Goal: Task Accomplishment & Management: Manage account settings

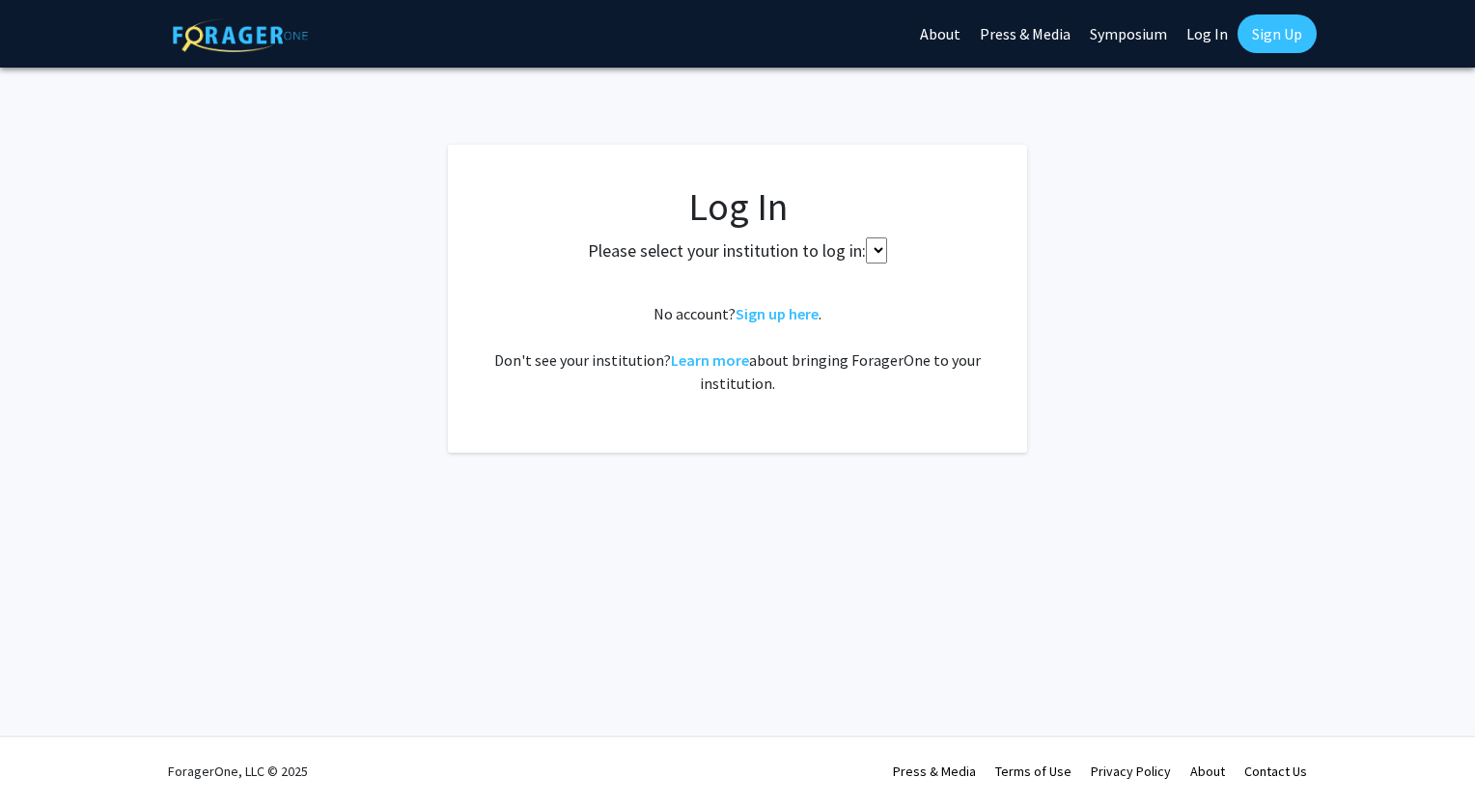
select select
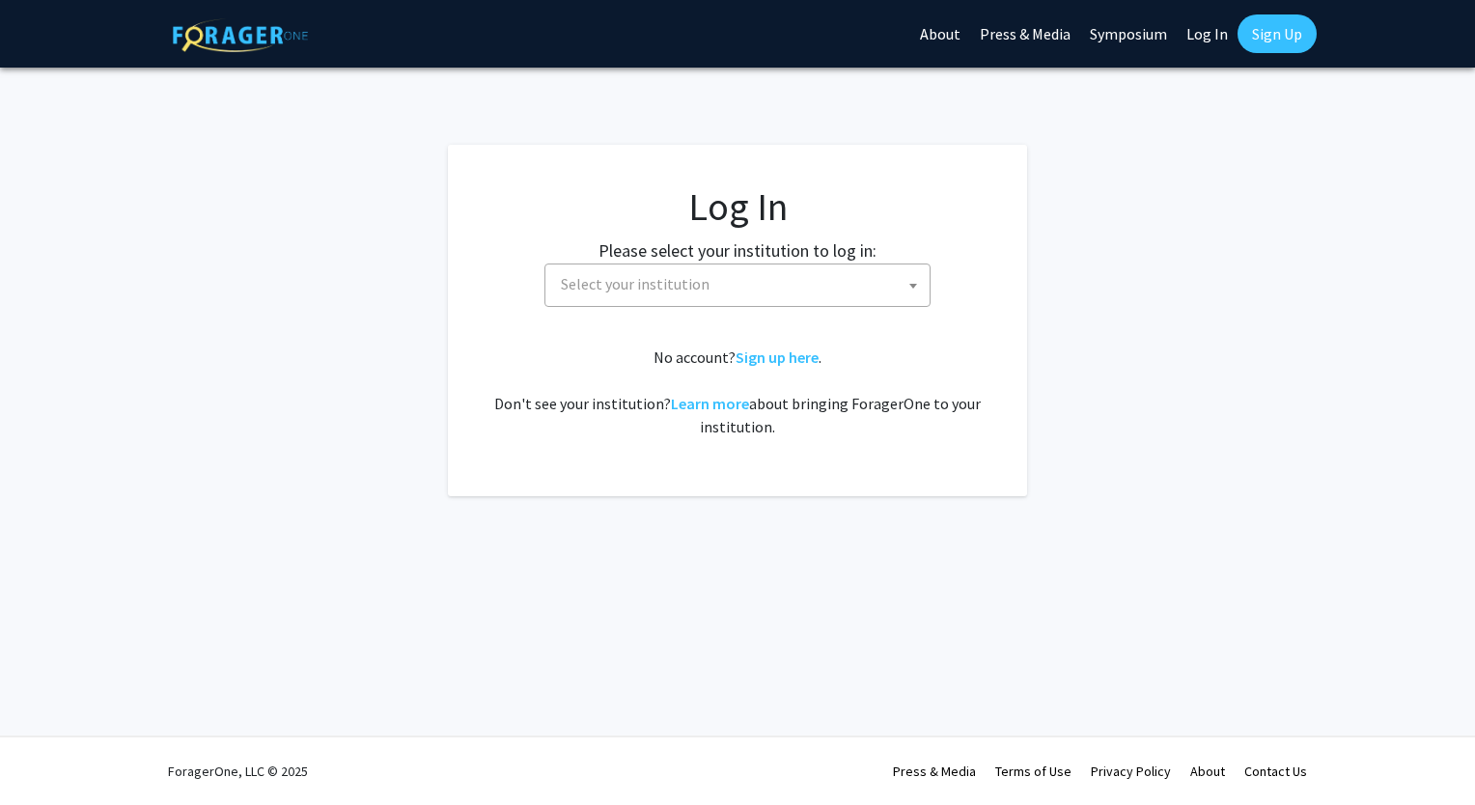
click at [885, 279] on span "Select your institution" at bounding box center [741, 285] width 376 height 40
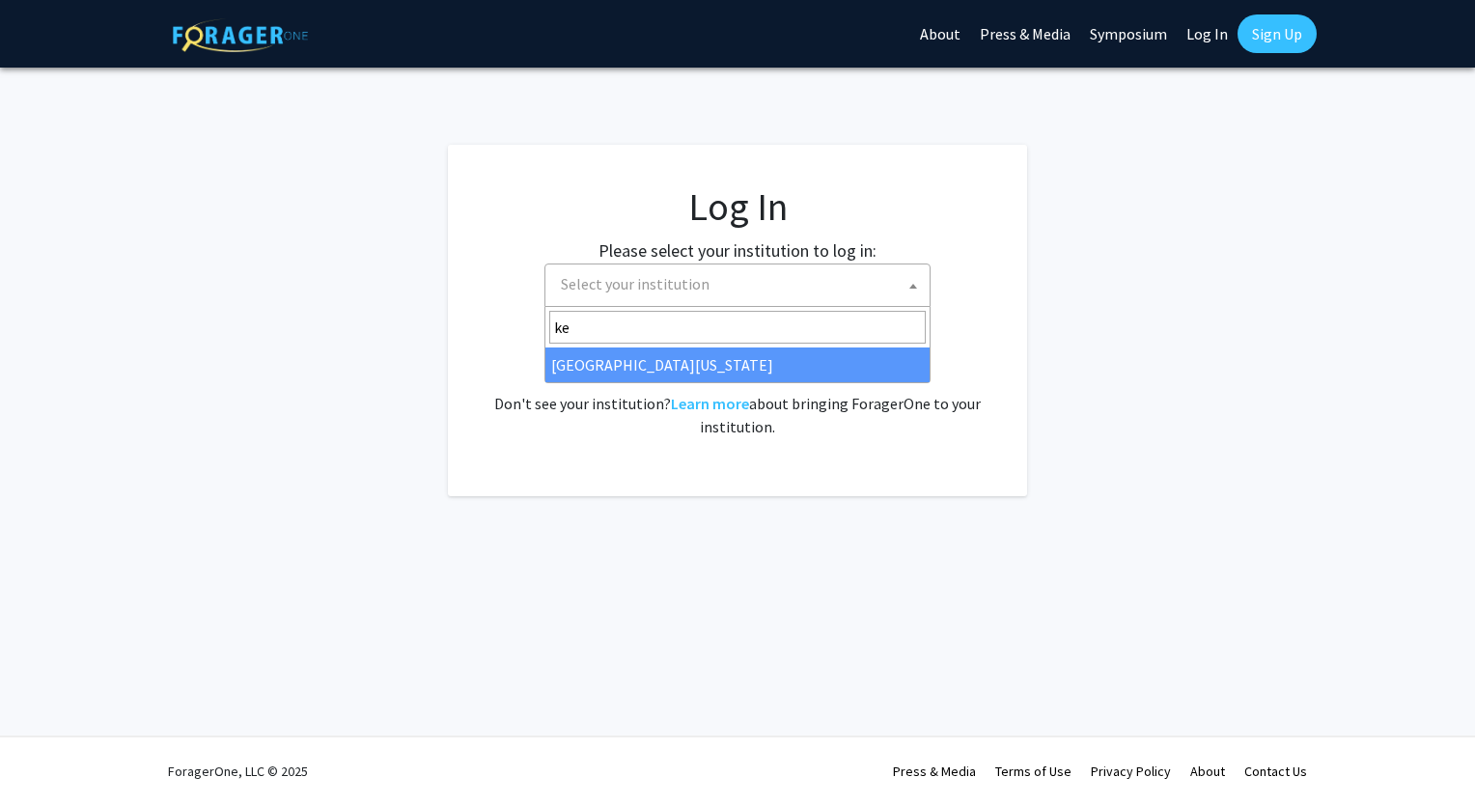
type input "ke"
select select "13"
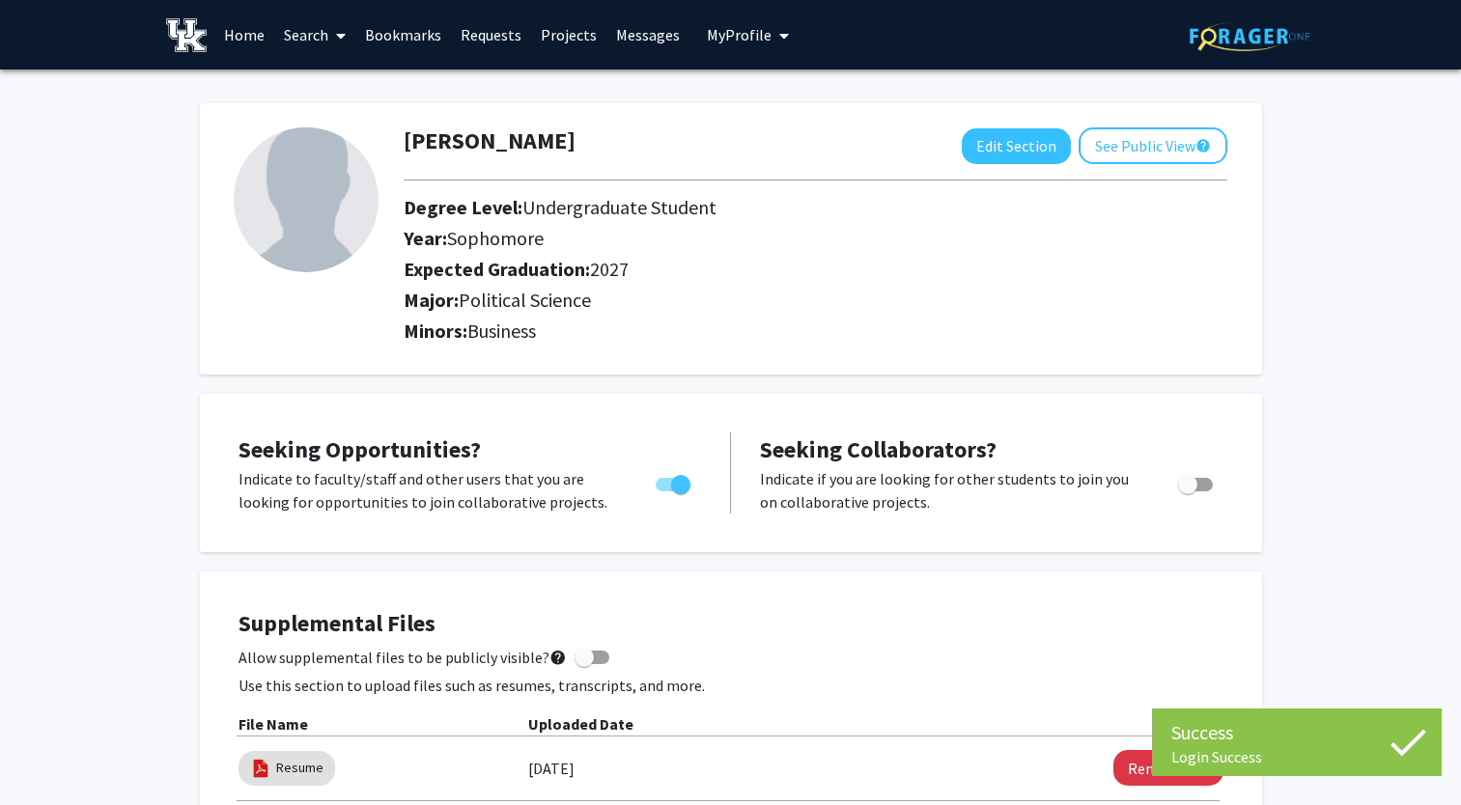
scroll to position [66, 0]
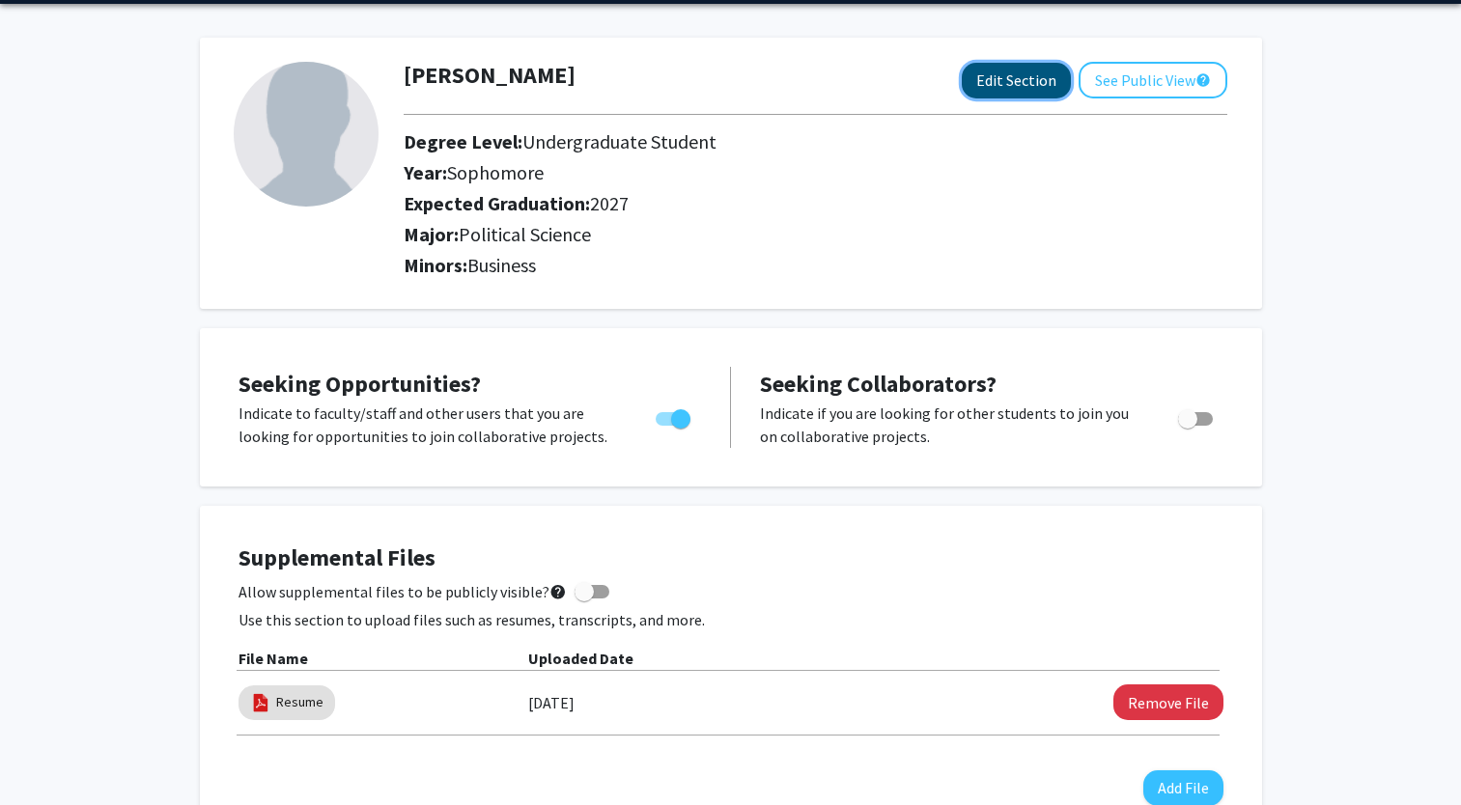
click at [1019, 80] on button "Edit Section" at bounding box center [1015, 81] width 109 height 36
select select "sophomore"
select select "2027"
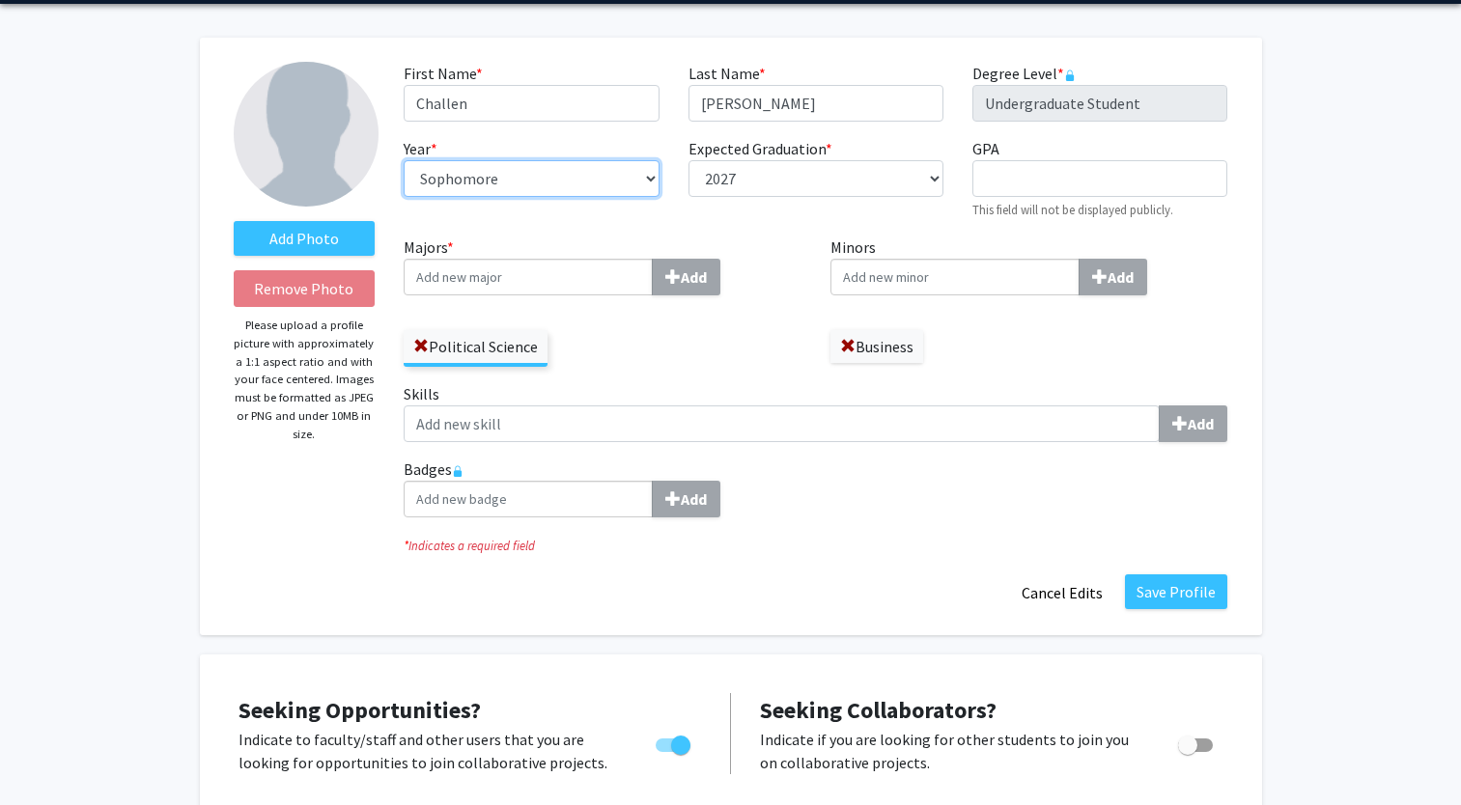
click at [654, 186] on select "--- First-year Sophomore Junior Senior Postbaccalaureate Certificate" at bounding box center [531, 178] width 255 height 37
select select "junior"
click at [404, 160] on select "--- First-year Sophomore Junior Senior Postbaccalaureate Certificate" at bounding box center [531, 178] width 255 height 37
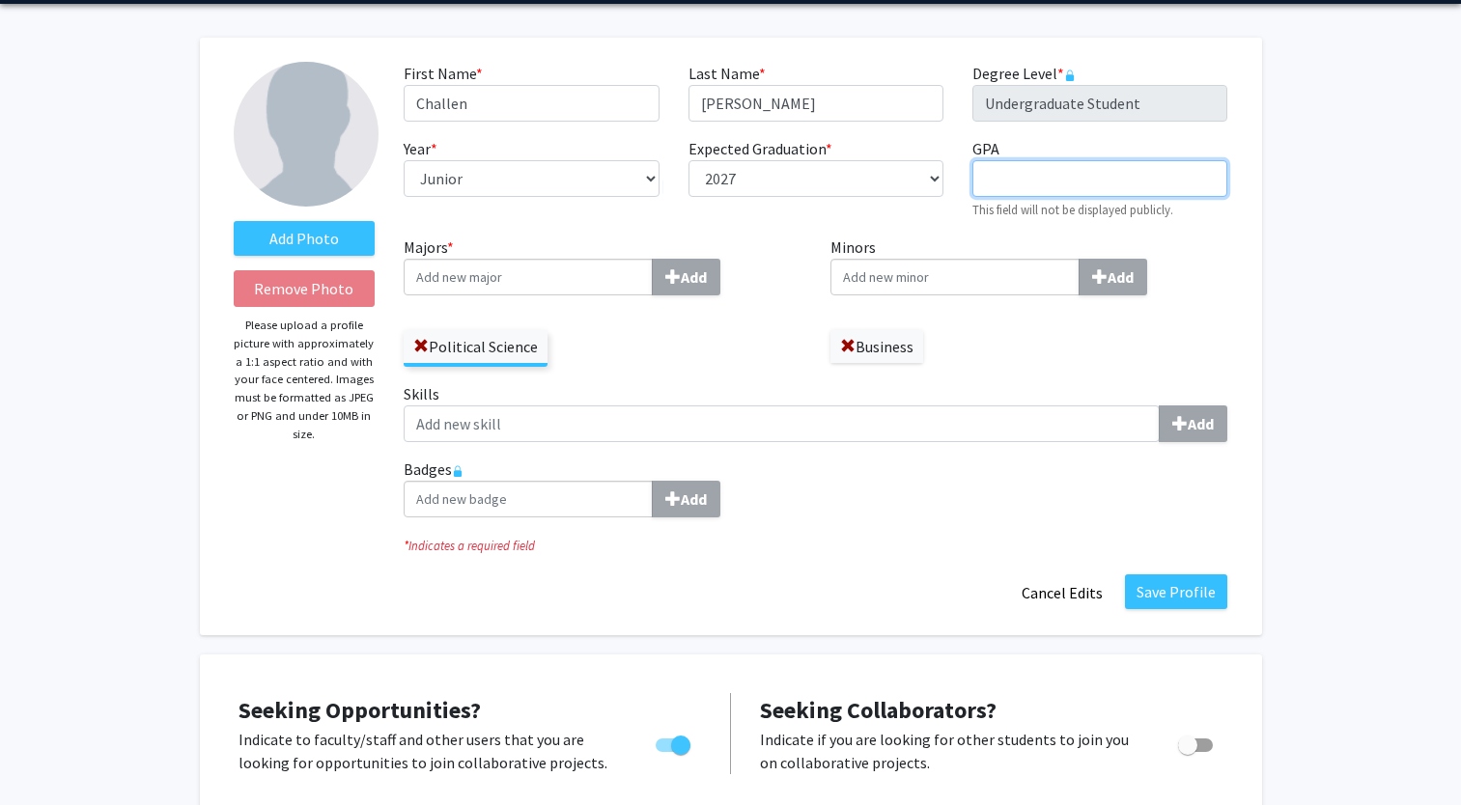
click at [1096, 188] on input "GPA required" at bounding box center [1099, 178] width 255 height 37
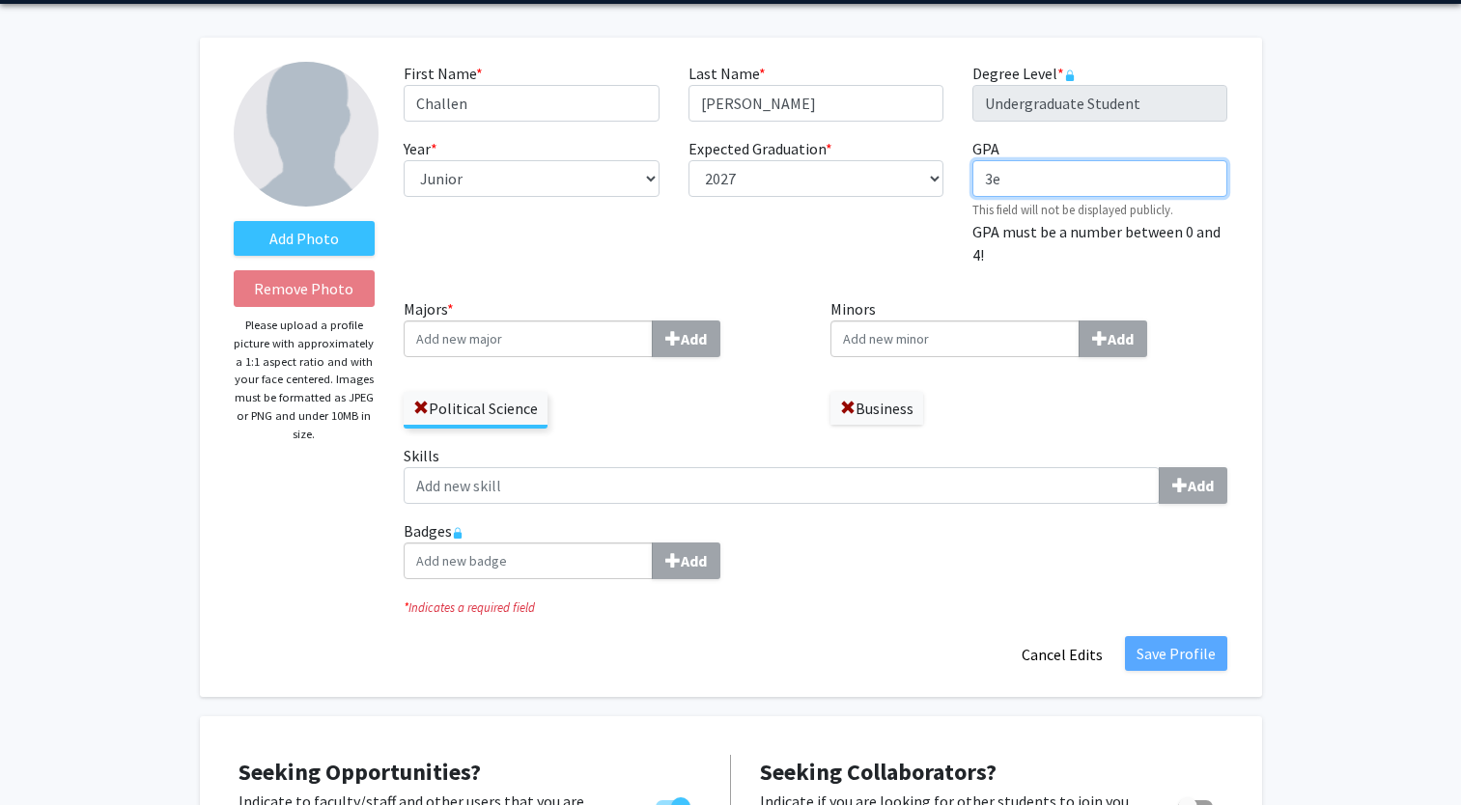
type input "3"
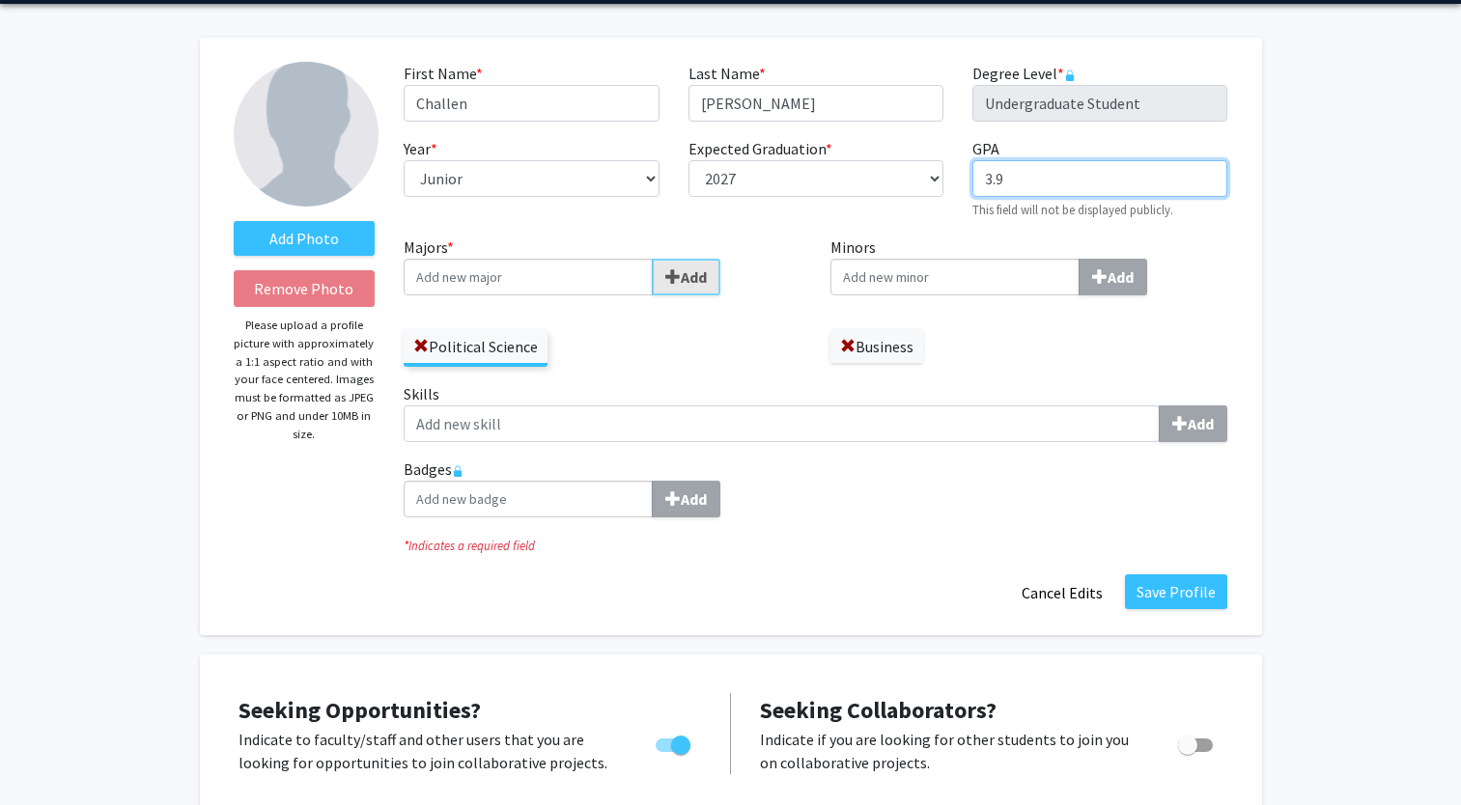
type input "3.9"
click at [553, 282] on input "Majors * Add" at bounding box center [528, 277] width 249 height 37
type input "Law an"
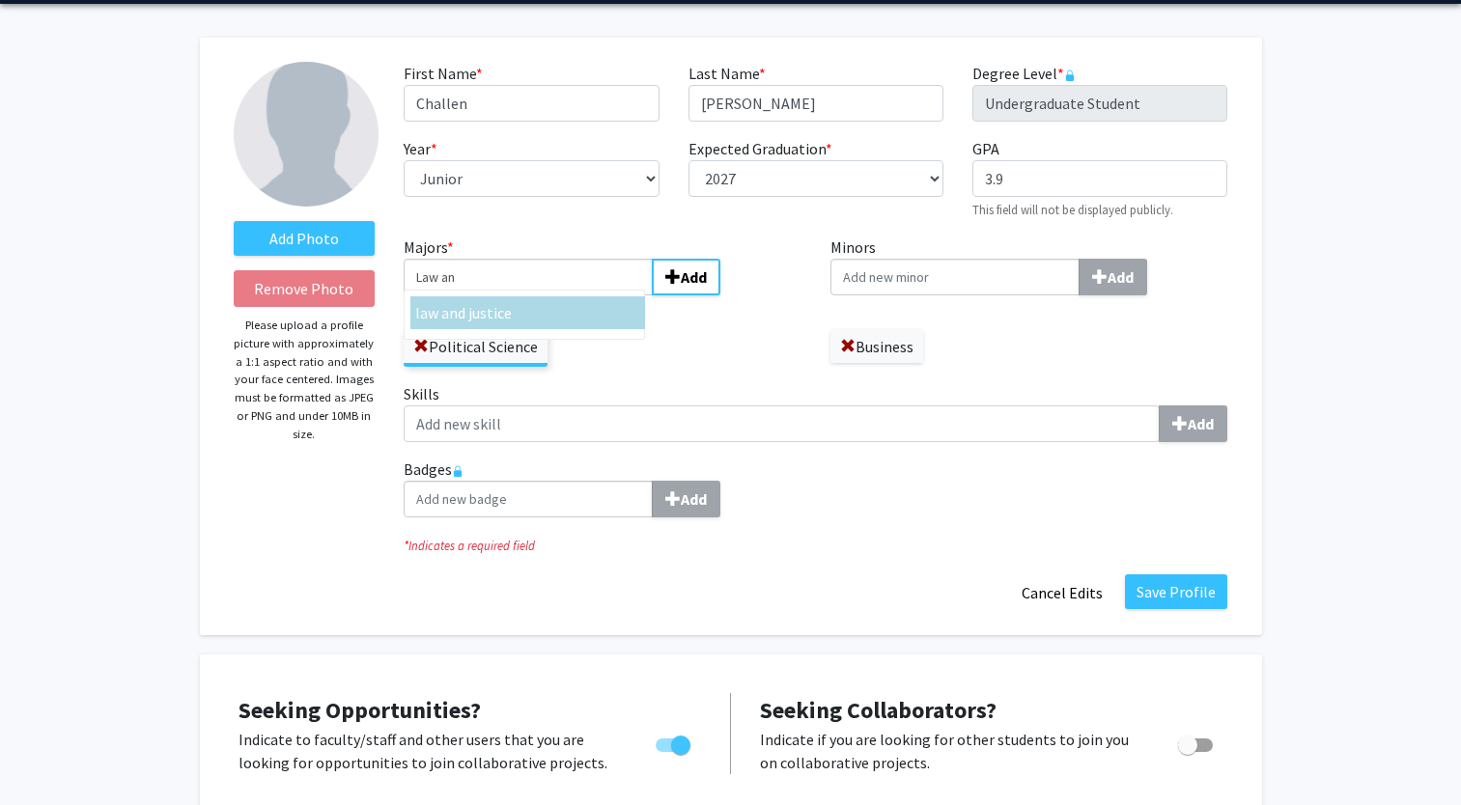
click at [572, 317] on div "law an d justice" at bounding box center [527, 312] width 225 height 23
click at [572, 295] on input "Law an" at bounding box center [528, 277] width 249 height 37
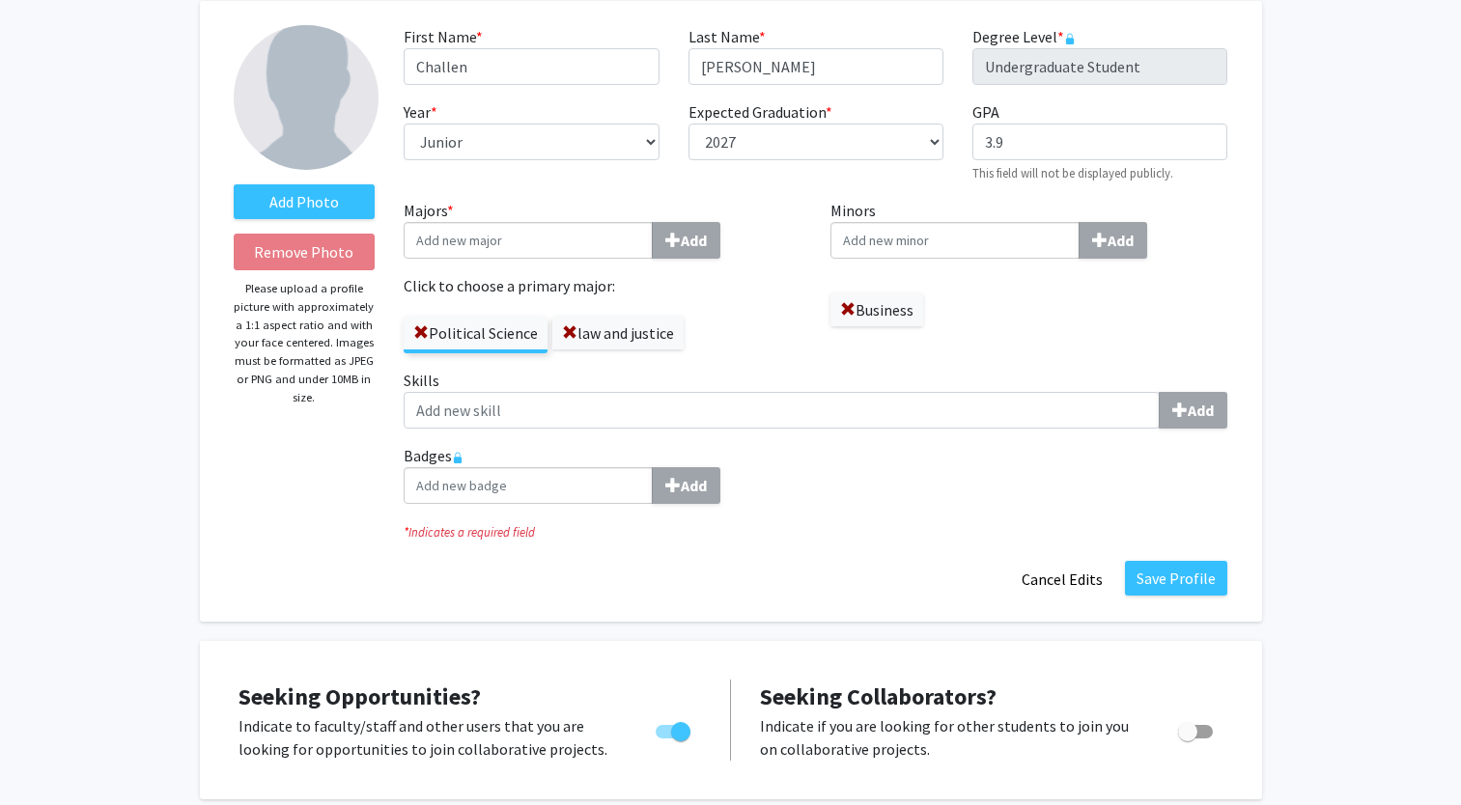
scroll to position [109, 0]
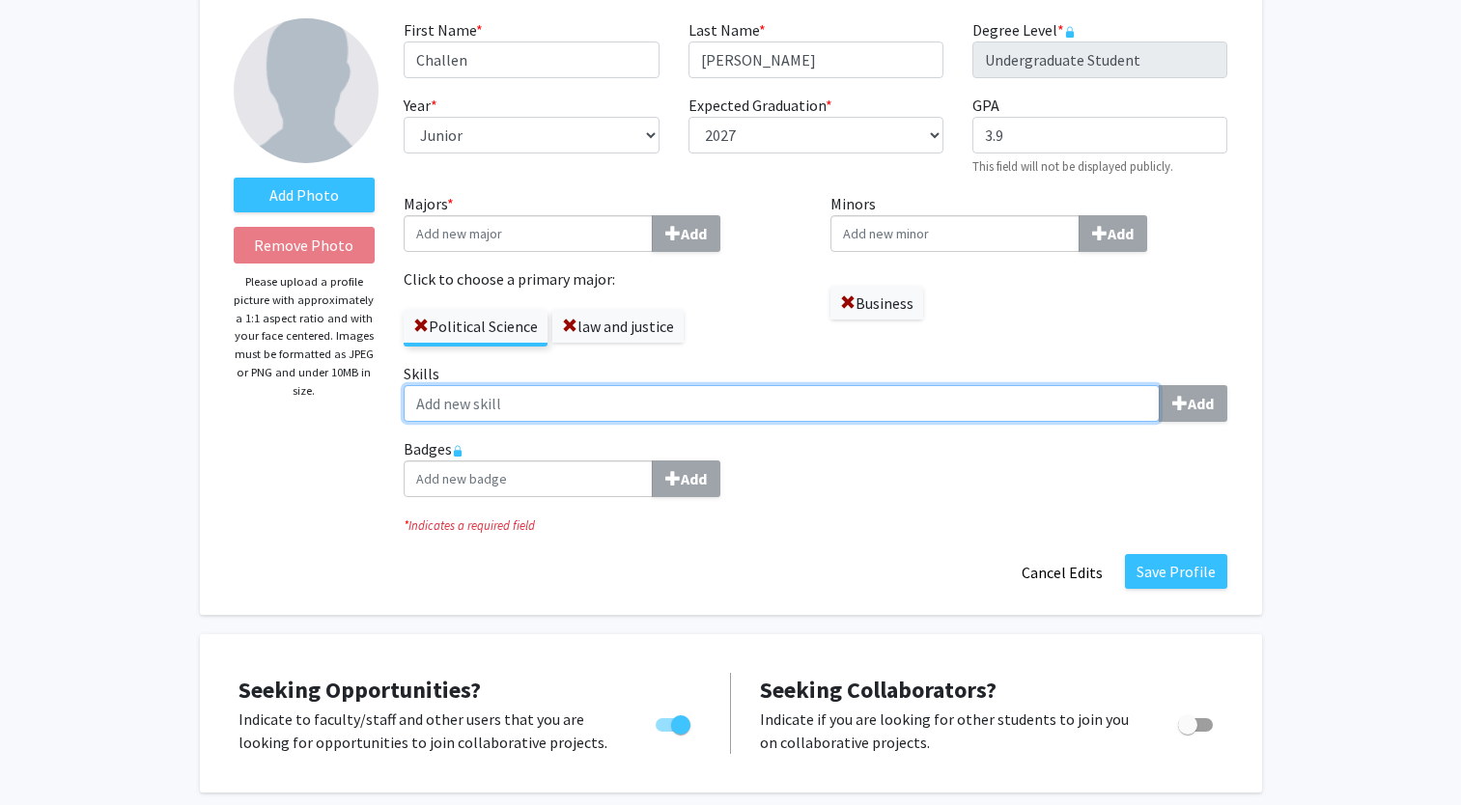
click at [699, 412] on input "Skills Add" at bounding box center [782, 403] width 756 height 37
type input "public speaking"
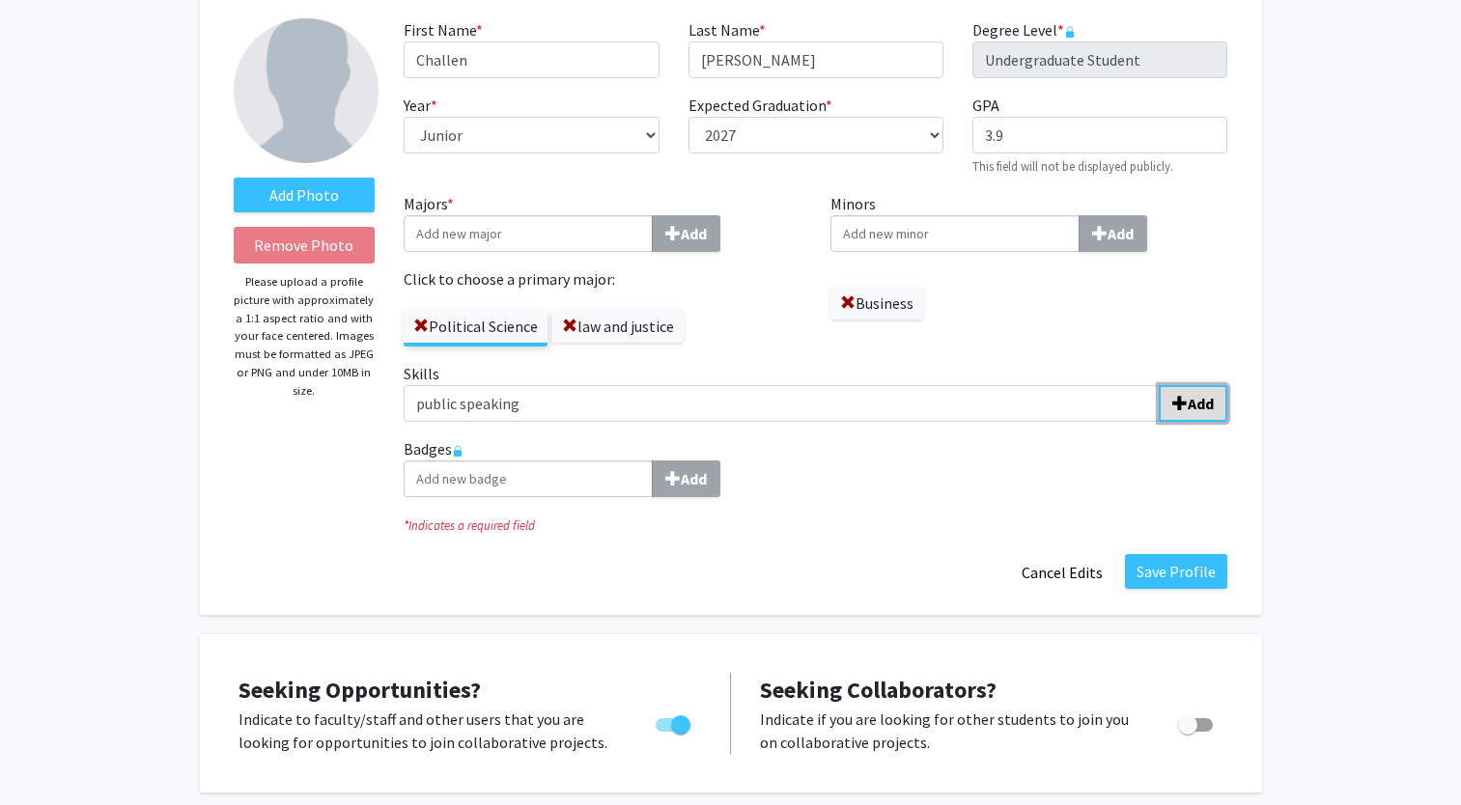
click at [1193, 419] on button "Add" at bounding box center [1192, 403] width 69 height 37
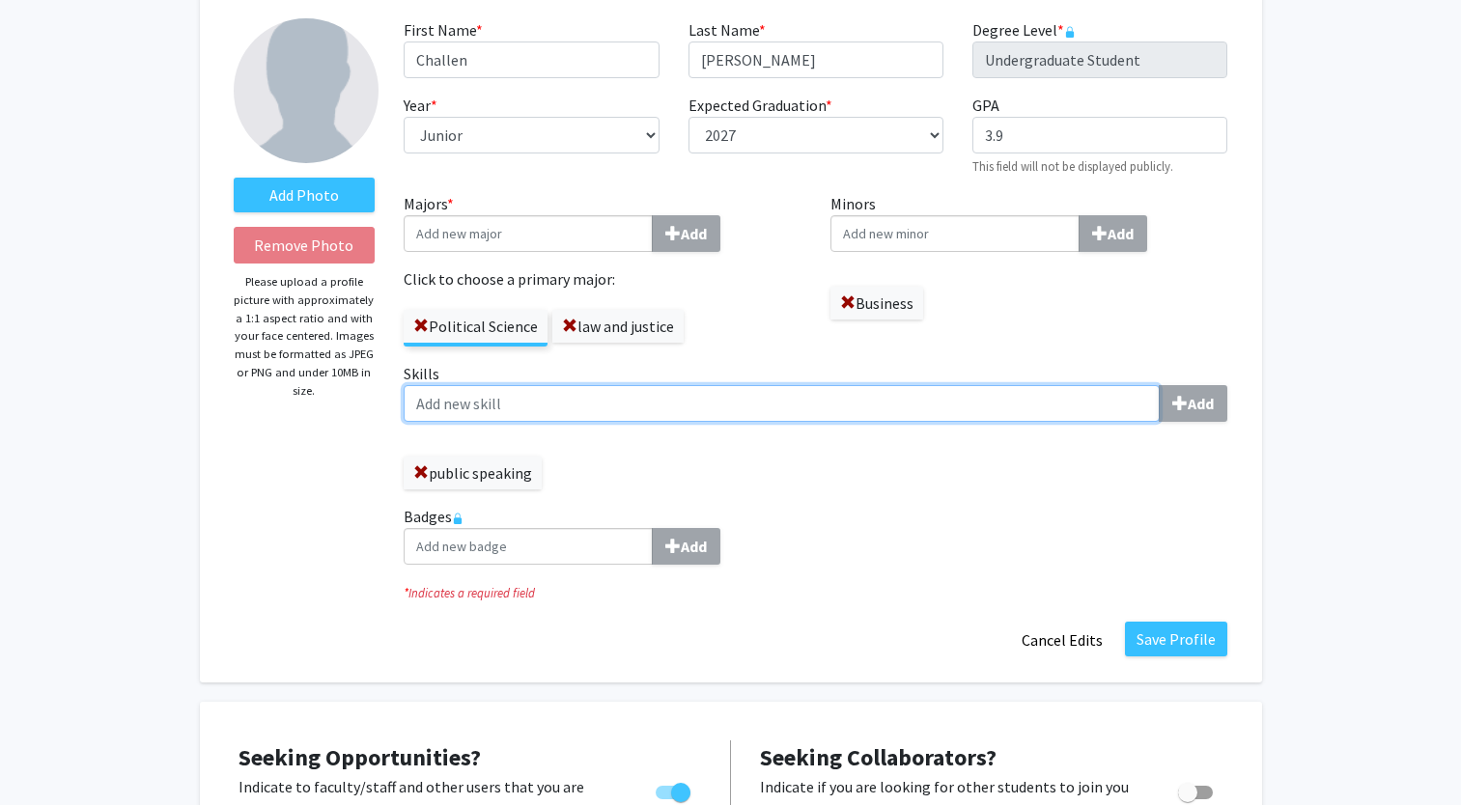
click at [877, 404] on input "Skills Add" at bounding box center [782, 403] width 756 height 37
type input "l"
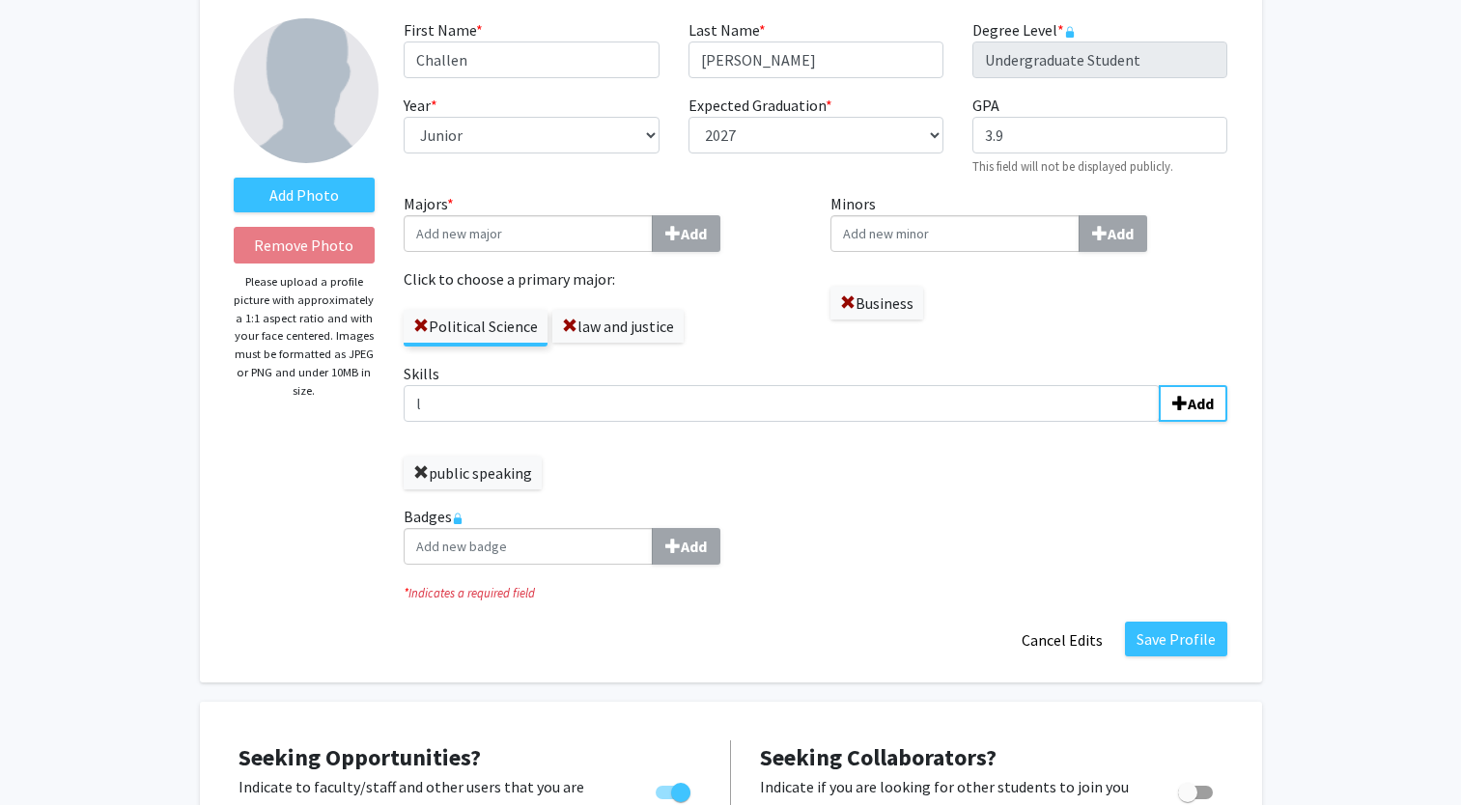
click at [420, 475] on span at bounding box center [420, 472] width 15 height 15
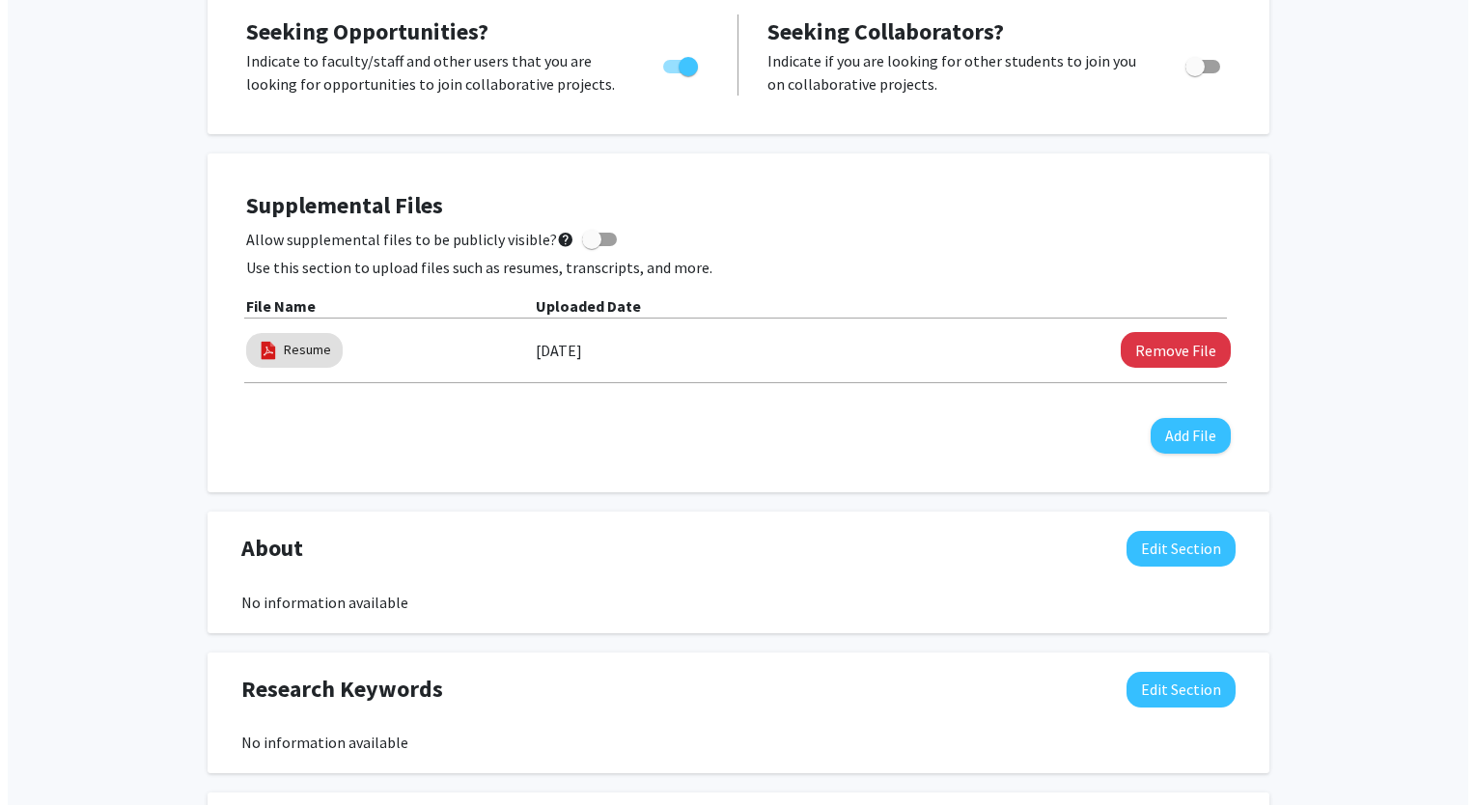
scroll to position [768, 0]
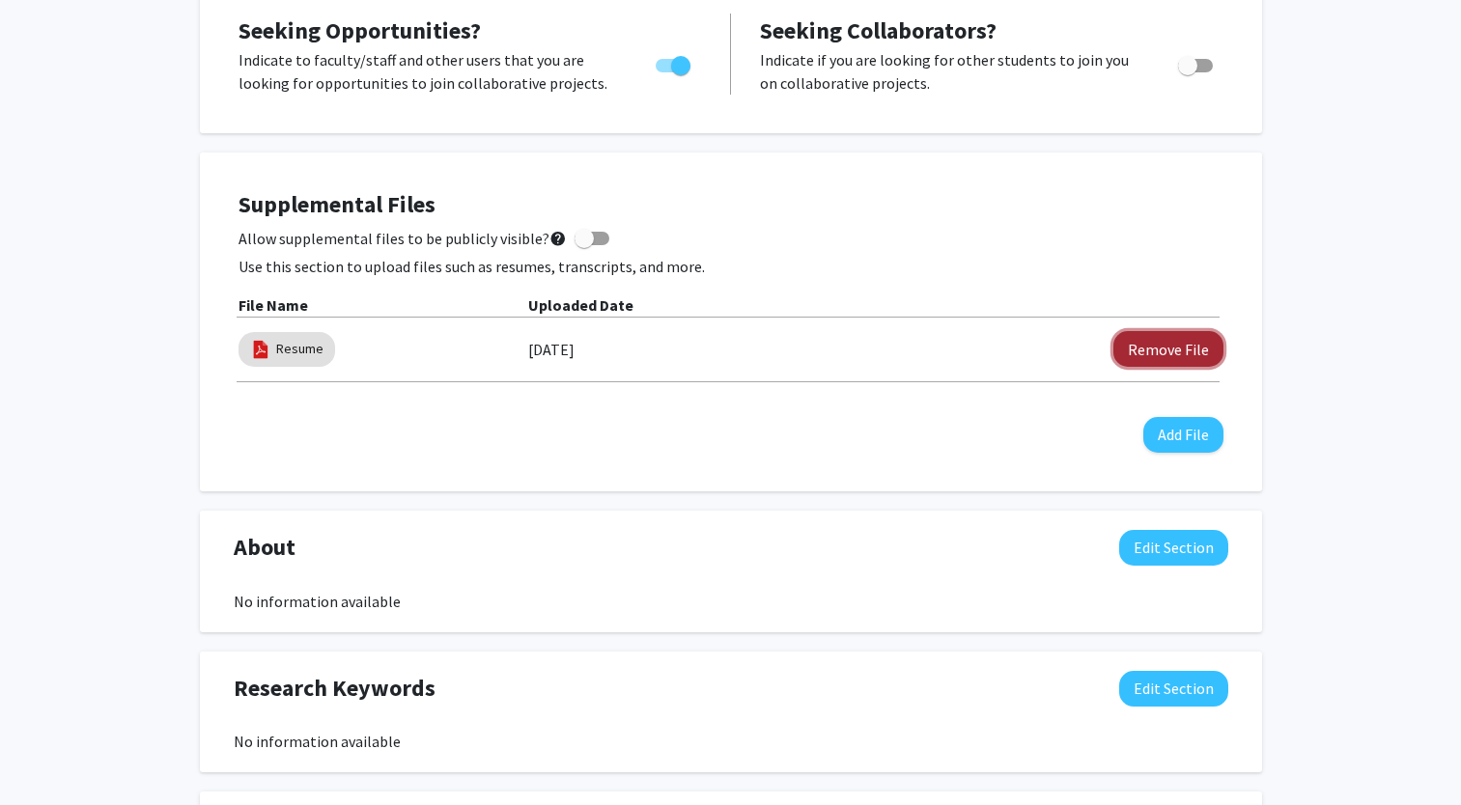
click at [1142, 346] on button "Remove File" at bounding box center [1168, 349] width 110 height 36
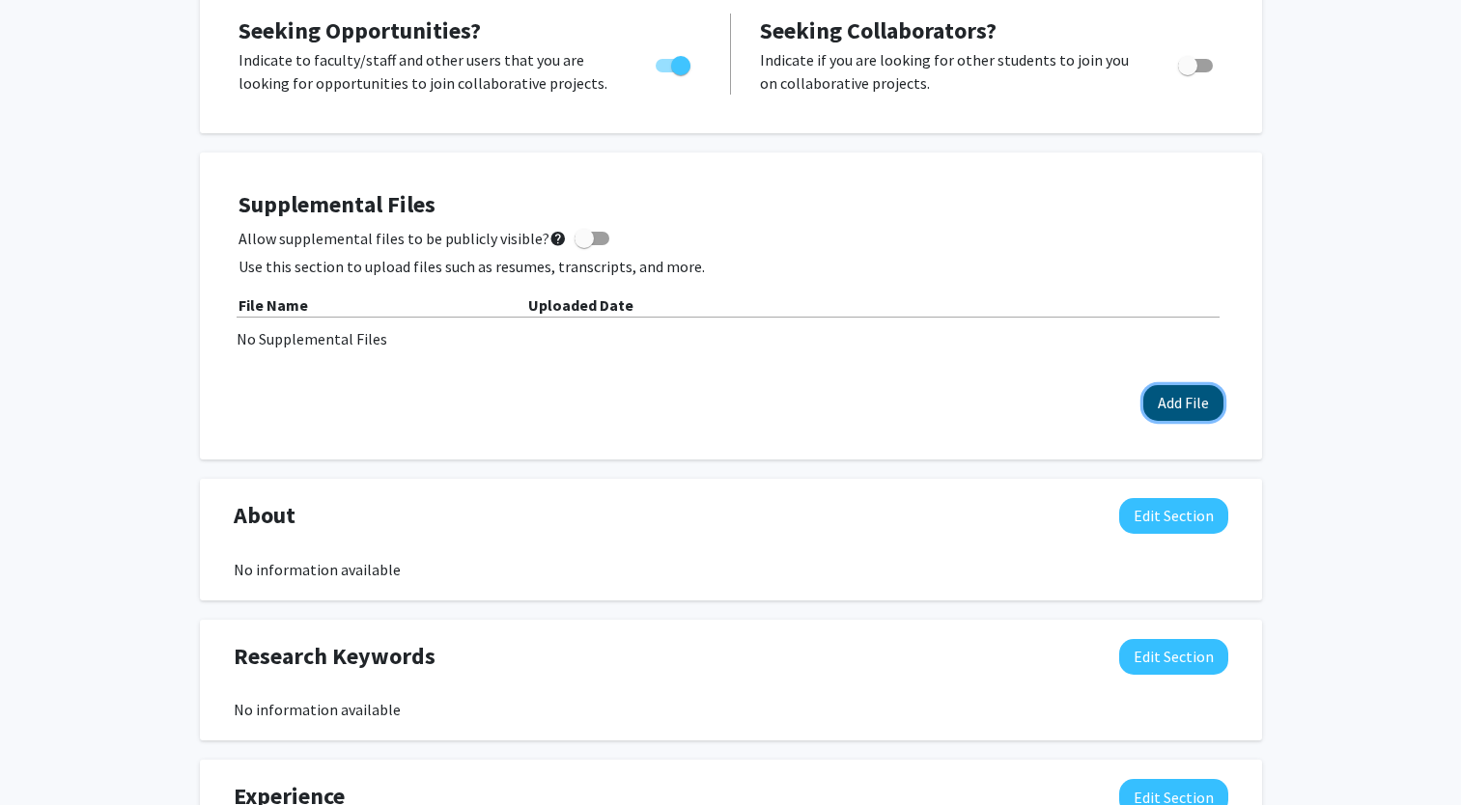
click at [1185, 408] on button "Add File" at bounding box center [1183, 403] width 80 height 36
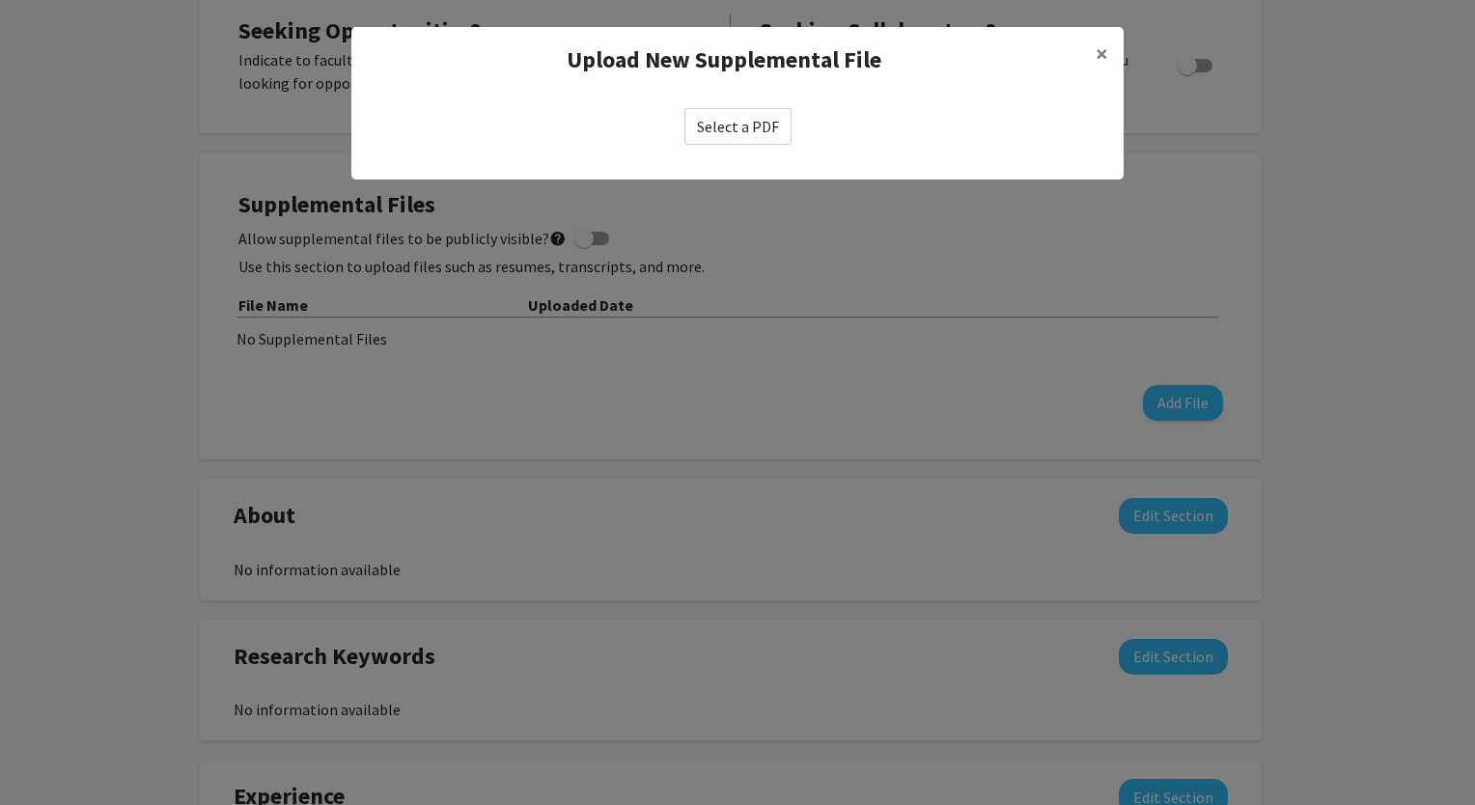
click at [765, 108] on label "Select a PDF" at bounding box center [737, 126] width 107 height 37
click at [0, 0] on input "Select a PDF" at bounding box center [0, 0] width 0 height 0
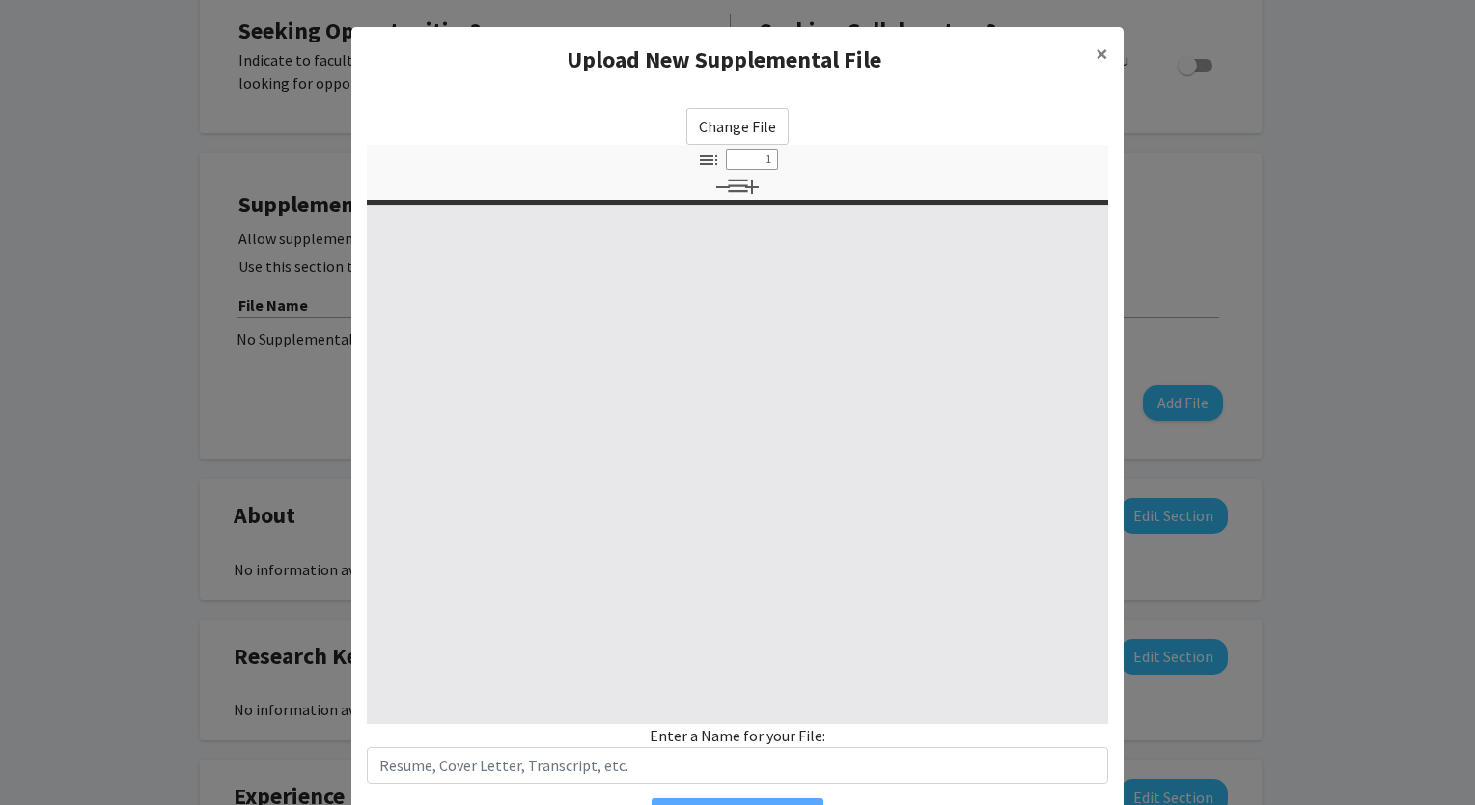
select select "custom"
type input "0"
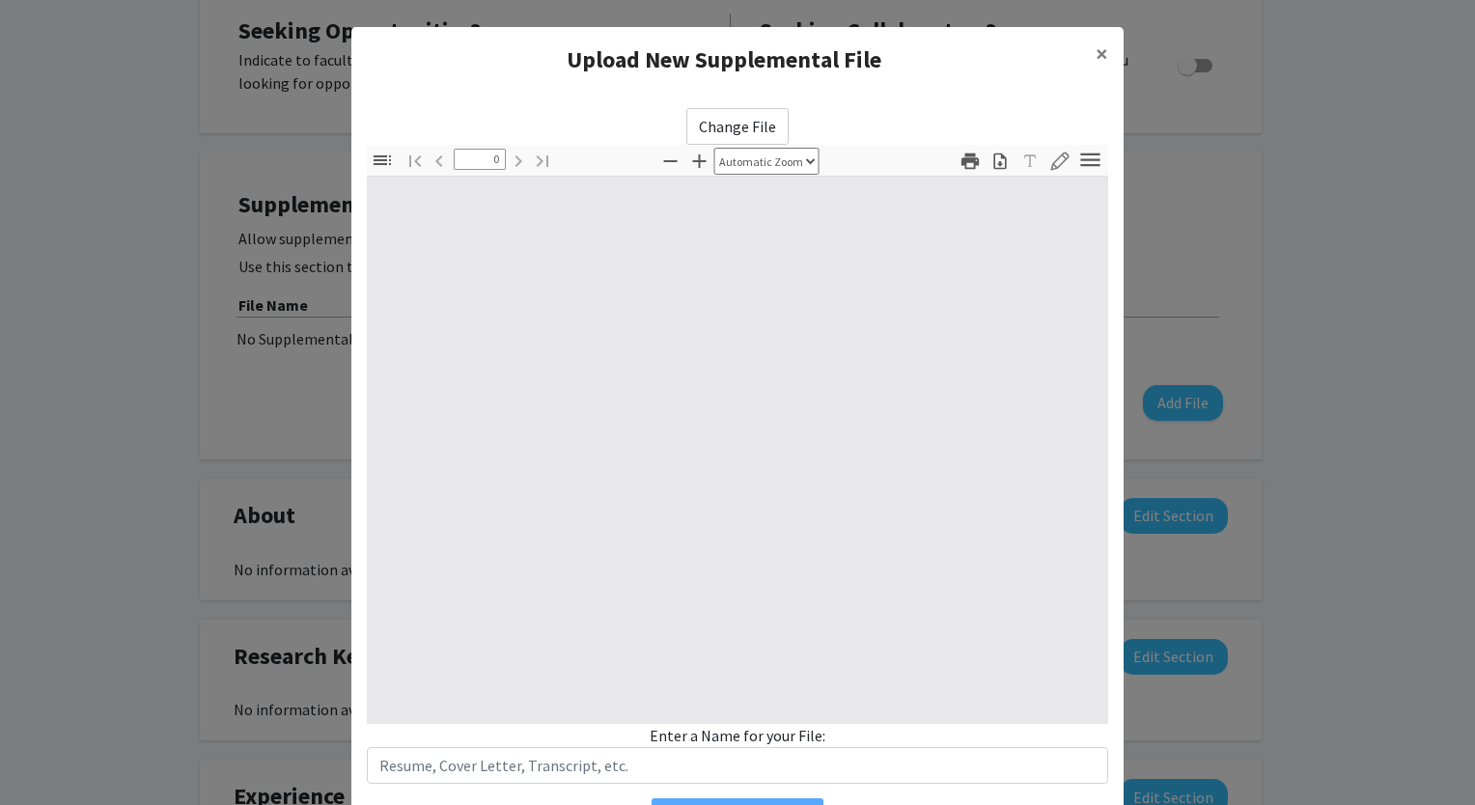
select select "custom"
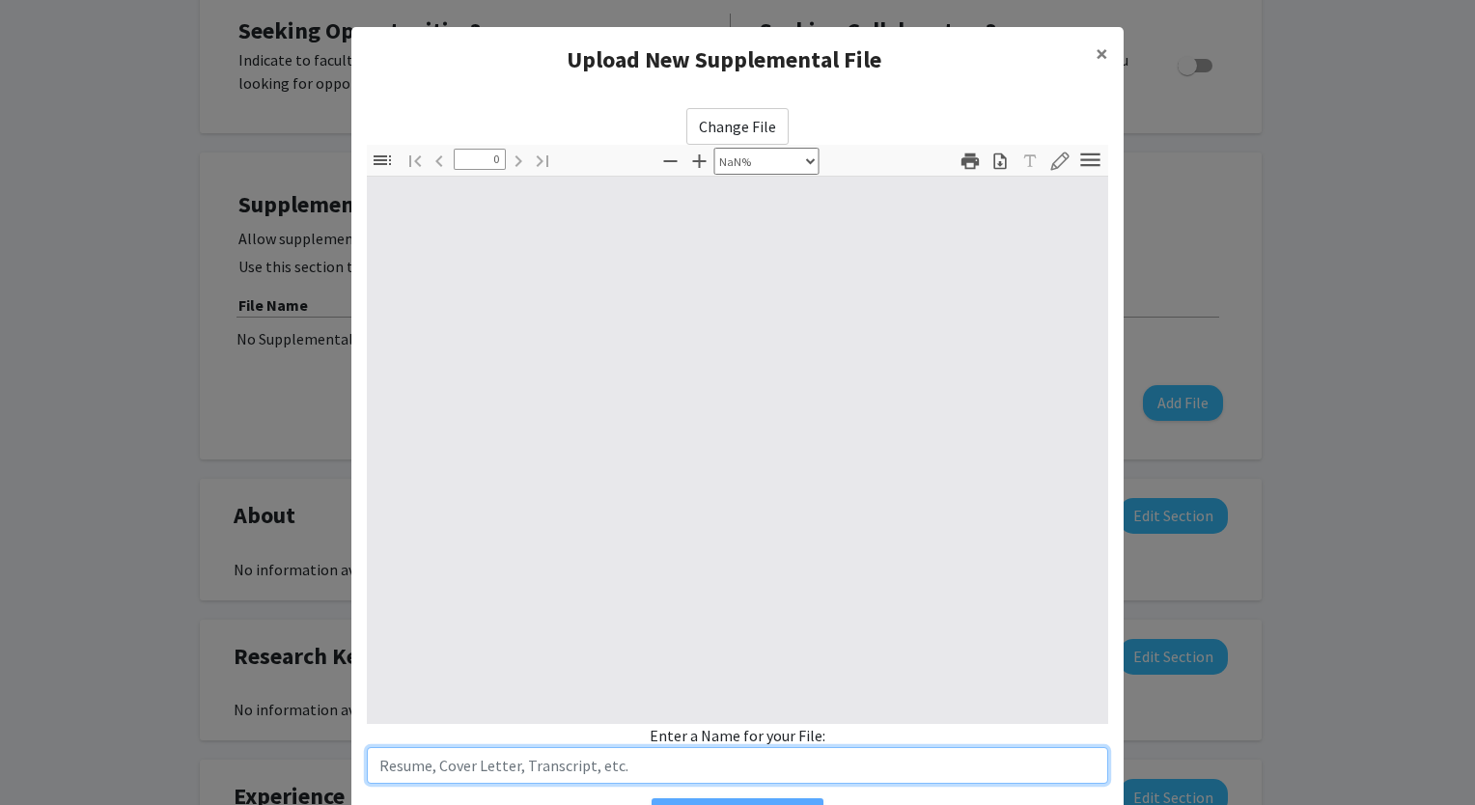
click at [548, 770] on input "text" at bounding box center [737, 765] width 741 height 37
type input "1"
select select "auto"
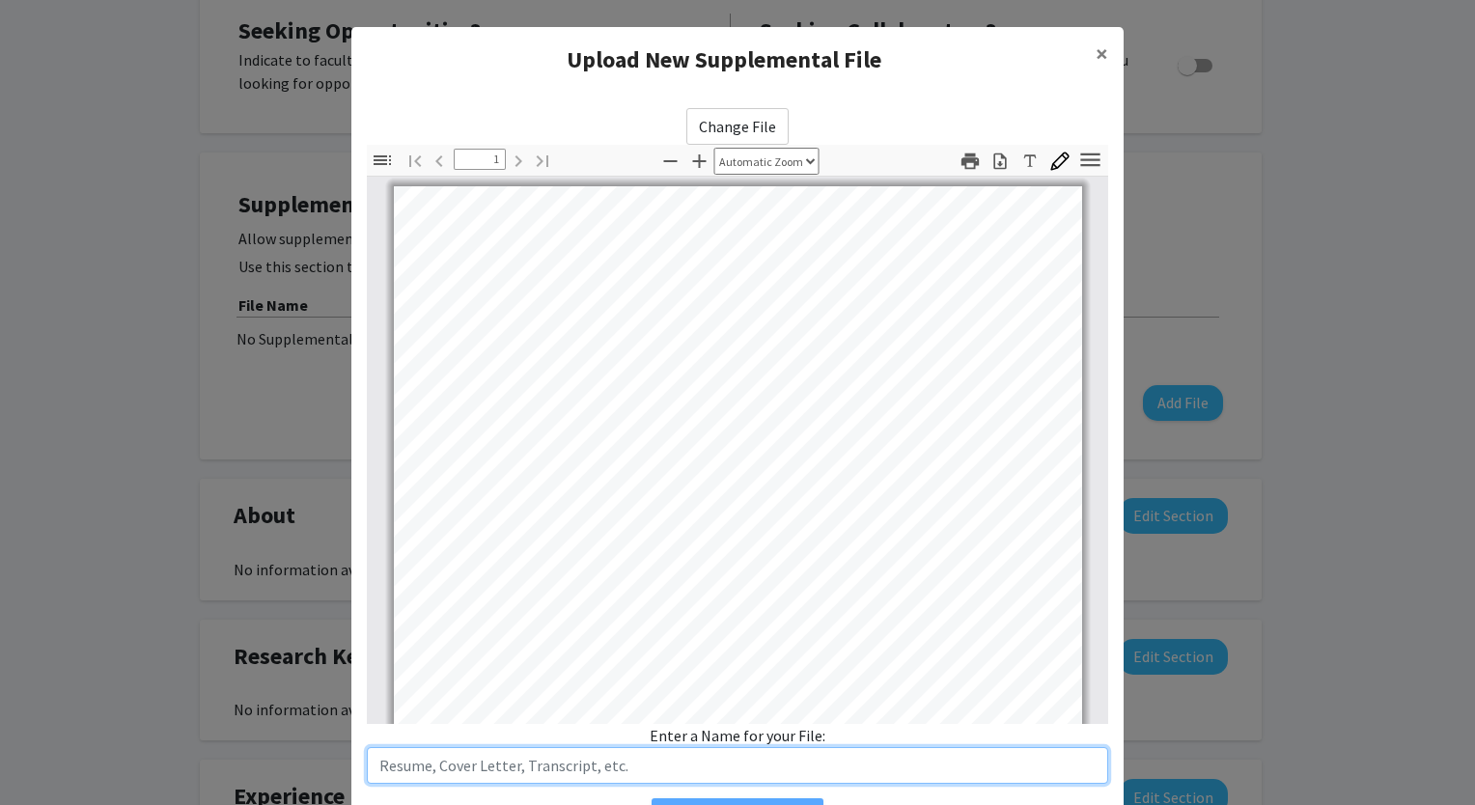
scroll to position [0, 0]
click at [548, 770] on input "R" at bounding box center [737, 765] width 741 height 37
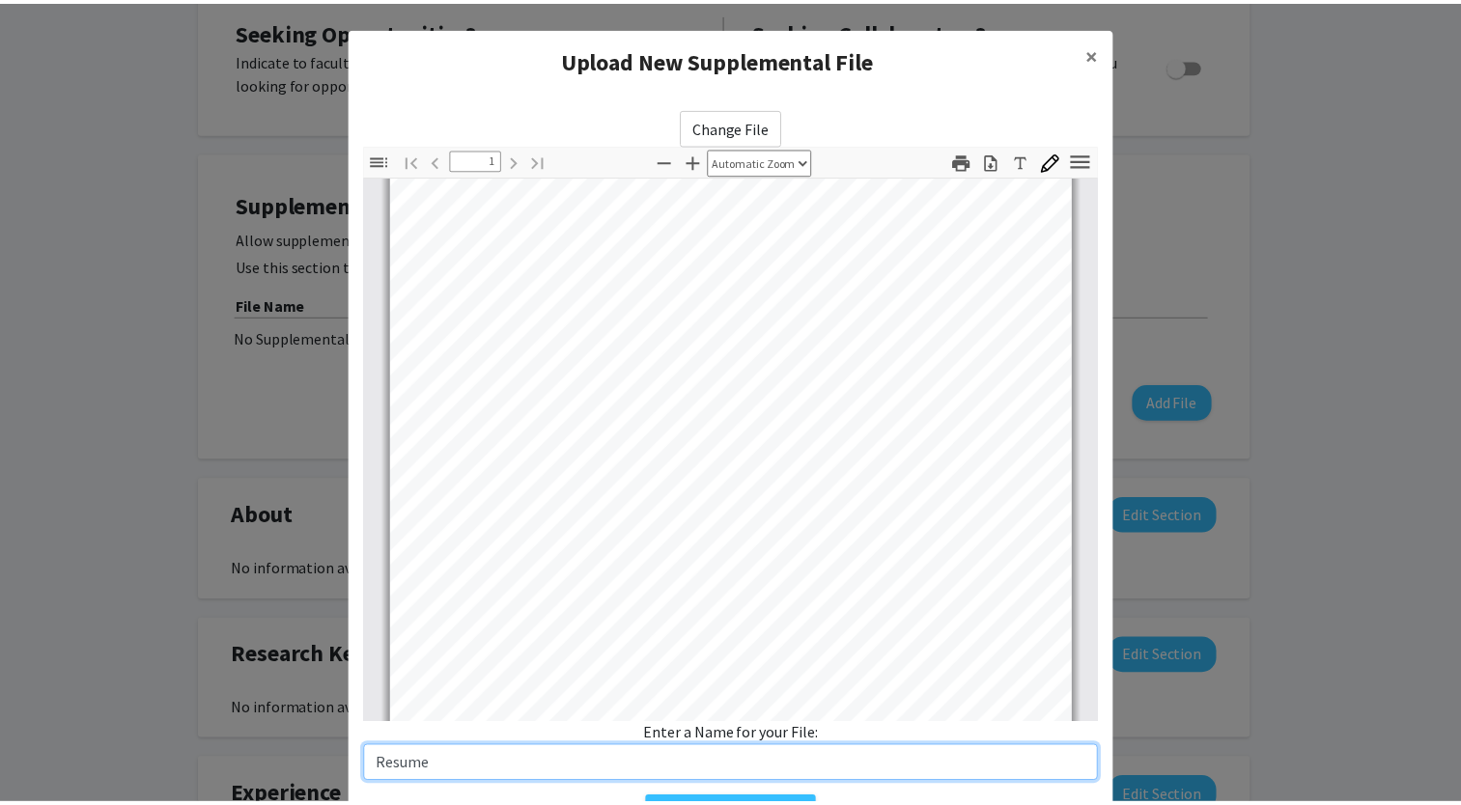
scroll to position [109, 0]
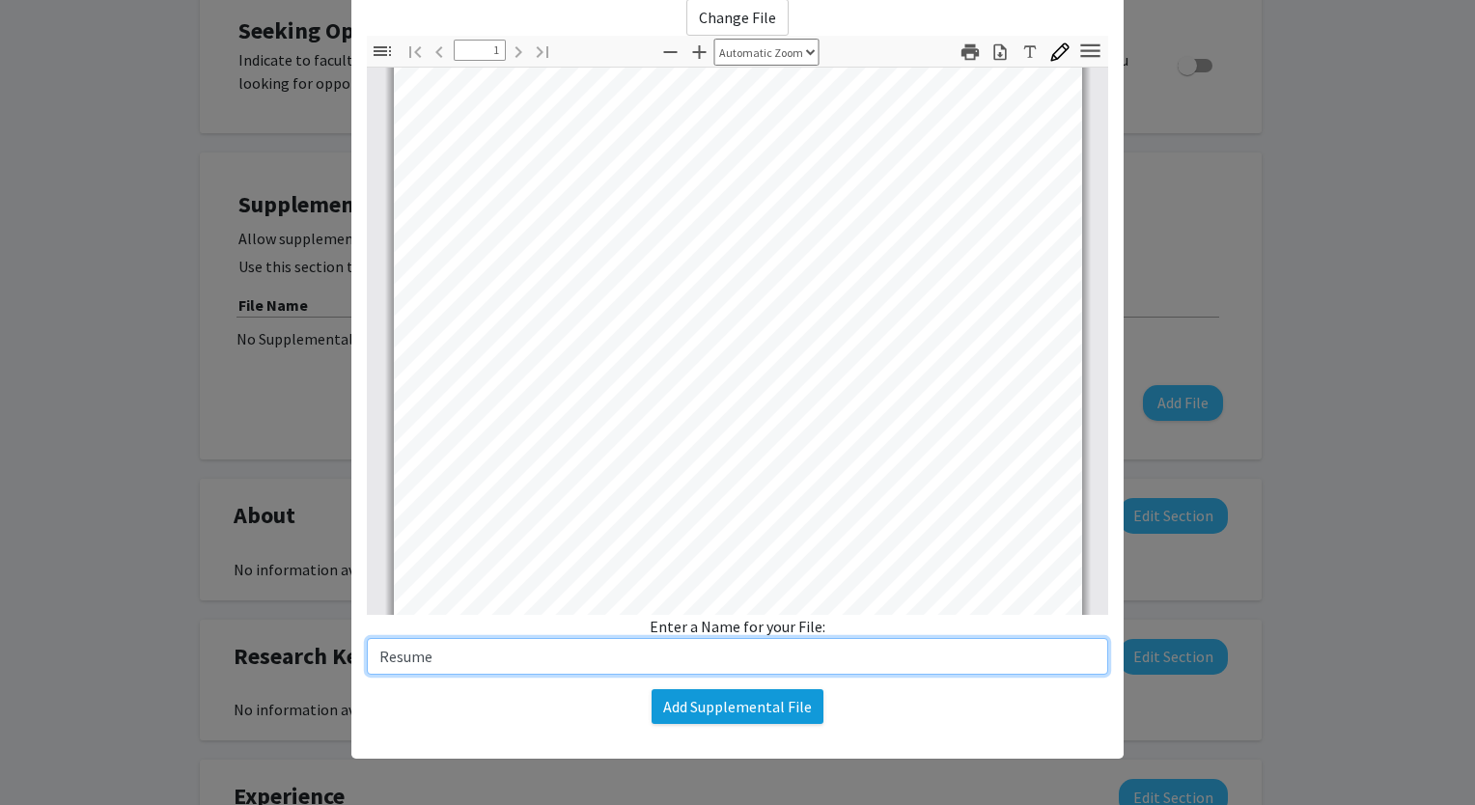
type input "Resume"
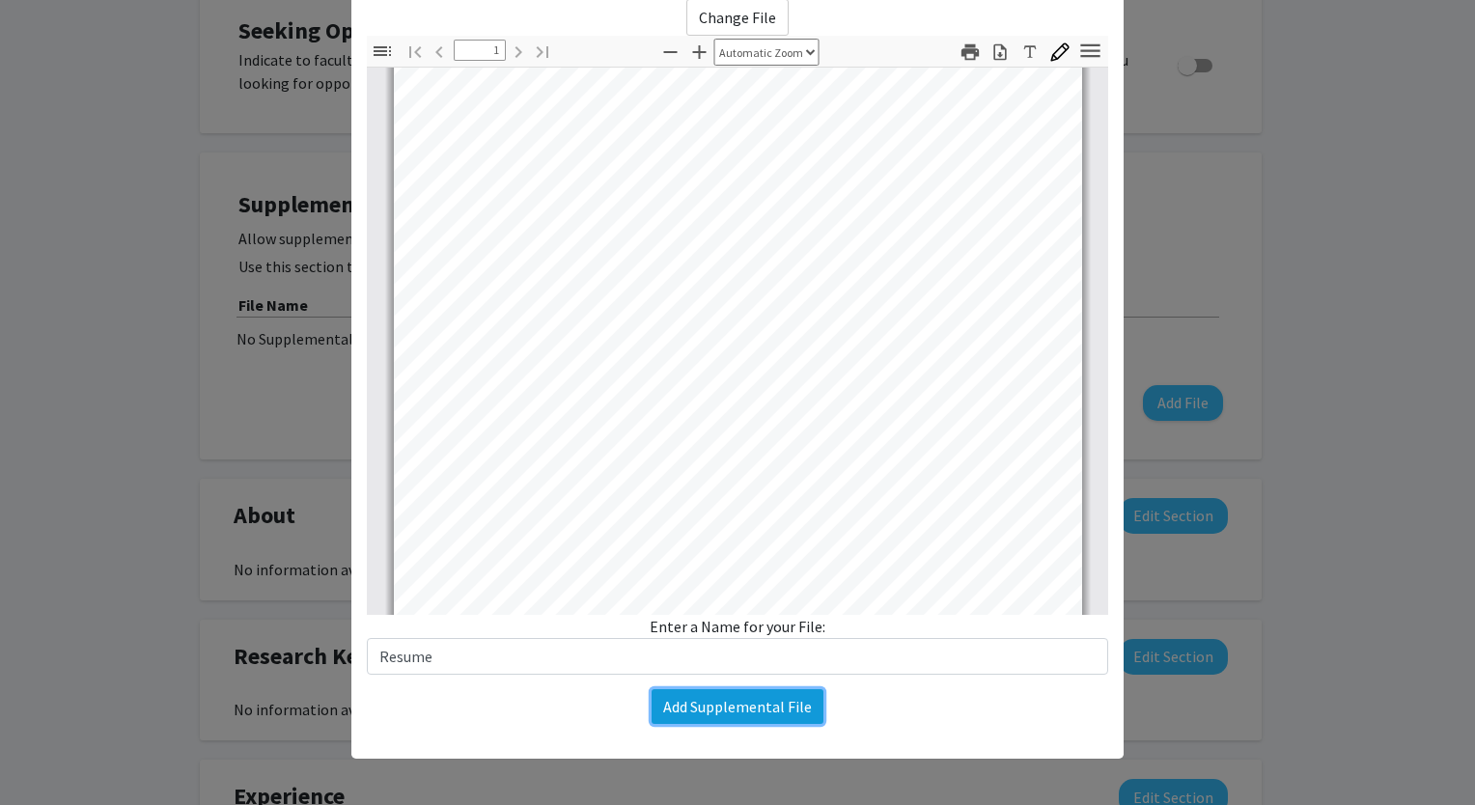
click at [753, 716] on button "Add Supplemental File" at bounding box center [738, 706] width 172 height 35
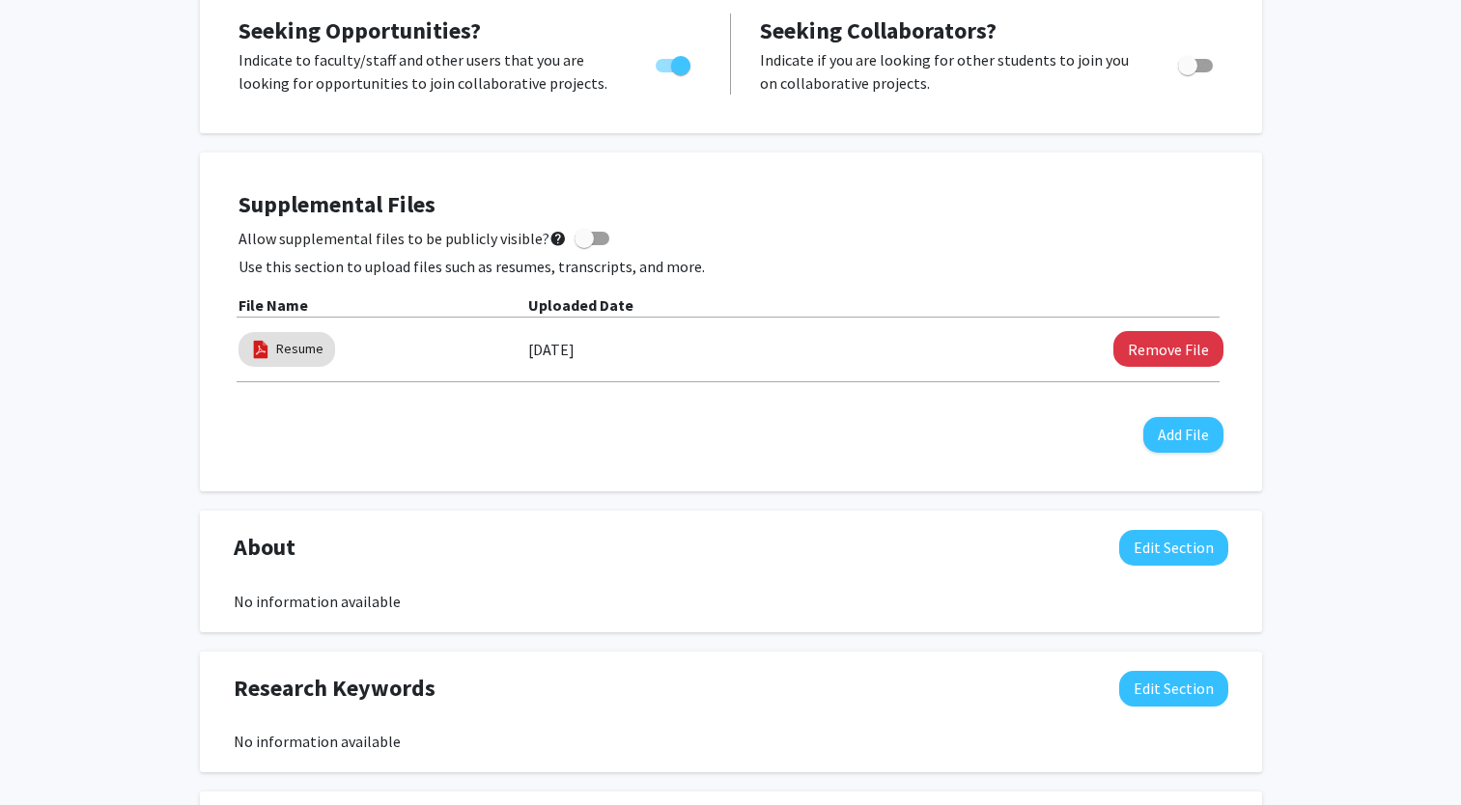
click at [601, 231] on div "Allow supplemental files to be publicly visible? help" at bounding box center [730, 238] width 985 height 23
click at [592, 234] on span at bounding box center [591, 239] width 35 height 14
click at [584, 245] on input "Allow supplemental files to be publicly visible? help" at bounding box center [583, 245] width 1 height 1
checkbox input "true"
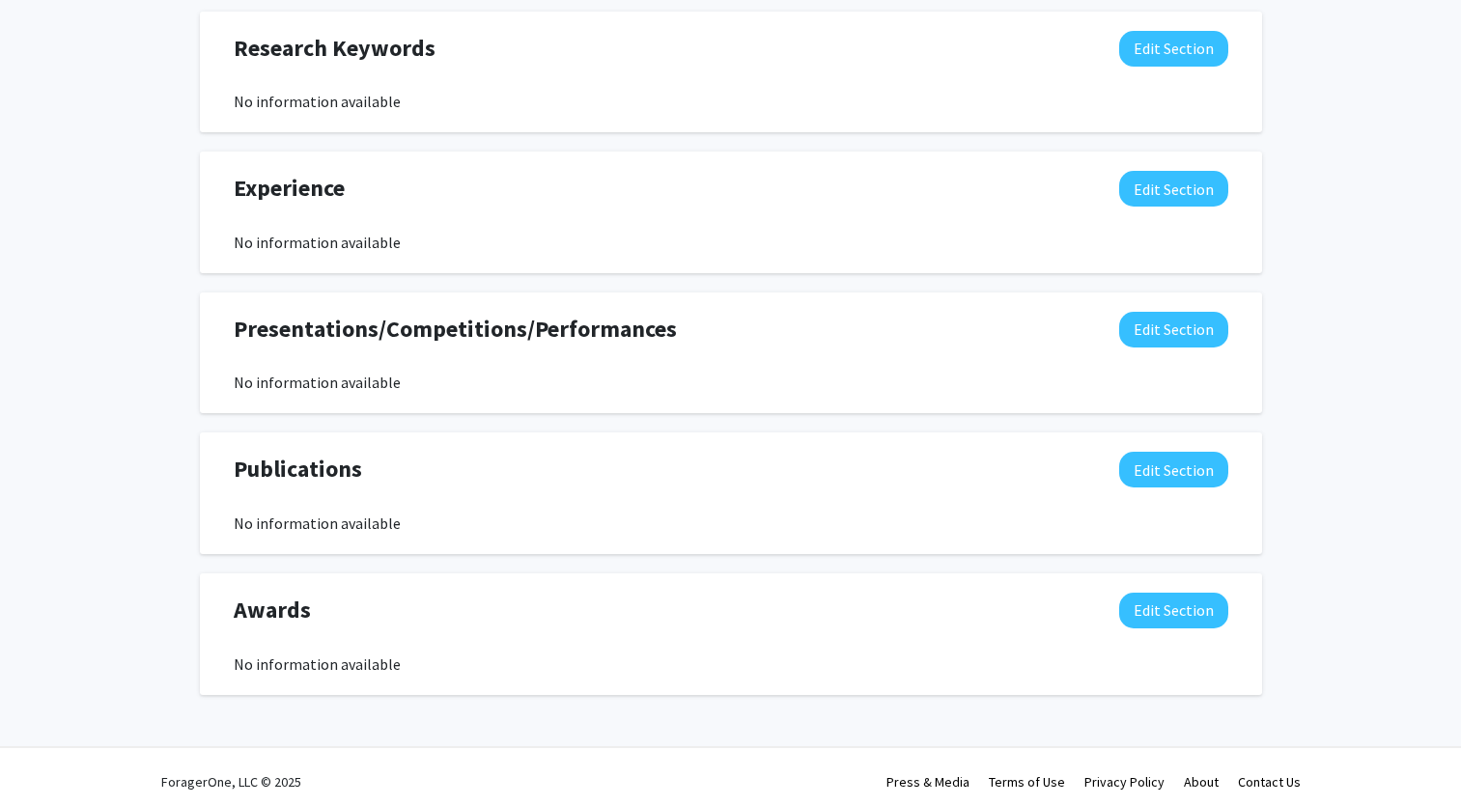
scroll to position [1418, 0]
